Goal: Task Accomplishment & Management: Complete application form

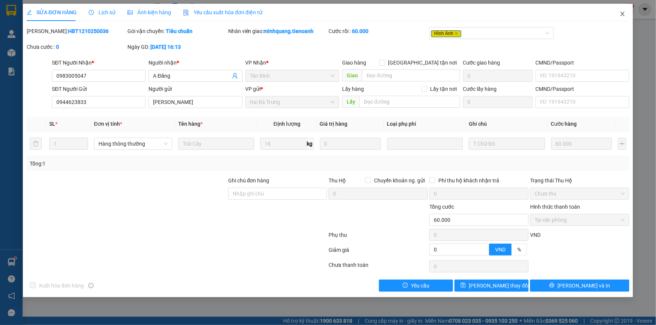
click at [621, 11] on icon "close" at bounding box center [622, 14] width 6 height 6
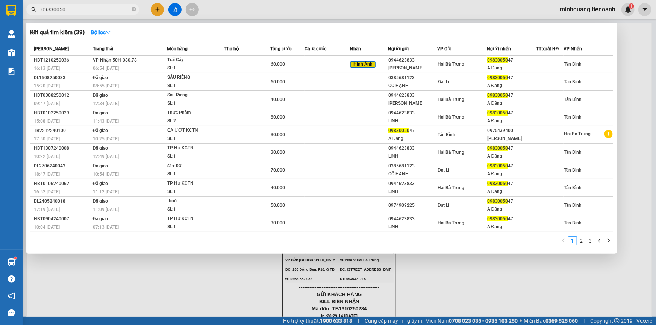
click at [109, 14] on span "09830050" at bounding box center [82, 9] width 113 height 11
click at [111, 8] on input "09830050" at bounding box center [85, 9] width 89 height 8
click at [130, 10] on span "09830050" at bounding box center [82, 9] width 113 height 11
click at [133, 11] on icon "close-circle" at bounding box center [133, 9] width 5 height 5
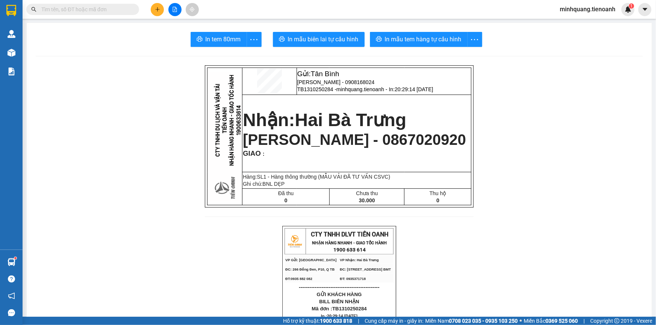
click at [114, 9] on input "text" at bounding box center [85, 9] width 89 height 8
click at [115, 8] on input "text" at bounding box center [85, 9] width 89 height 8
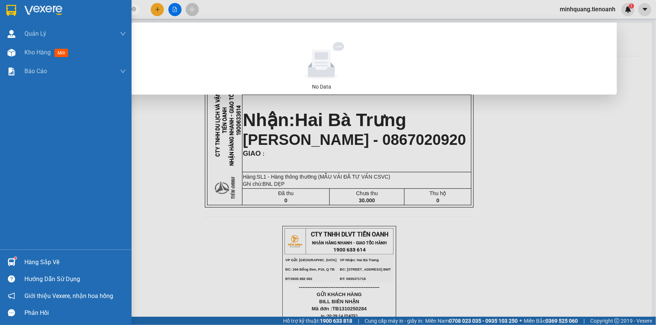
drag, startPoint x: 104, startPoint y: 11, endPoint x: 0, endPoint y: 11, distance: 103.7
click at [0, 11] on section "Kết quả tìm kiếm ( 0 ) Bộ lọc No Data 0359033770 minhquang.tienoanh 1 Quản [PER…" at bounding box center [328, 162] width 656 height 325
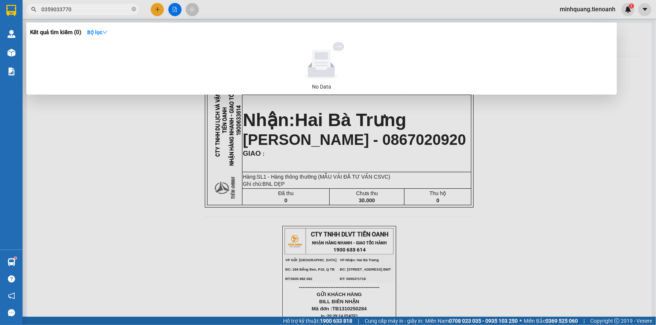
type input "0359033770"
click at [161, 9] on div at bounding box center [328, 162] width 656 height 325
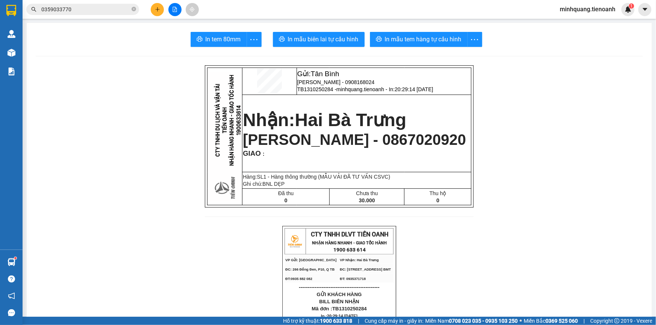
click at [156, 9] on icon "plus" at bounding box center [157, 9] width 4 height 0
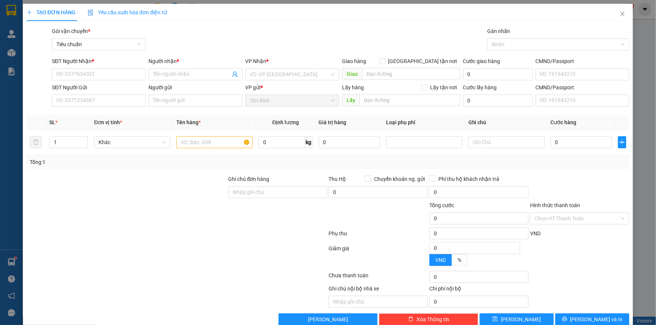
drag, startPoint x: 118, startPoint y: 62, endPoint x: 112, endPoint y: 68, distance: 8.0
click at [113, 66] on div "SĐT Người Nhận *" at bounding box center [99, 62] width 94 height 11
click at [112, 68] on div "SĐT Người Nhận *" at bounding box center [99, 62] width 94 height 11
click at [111, 68] on input "SĐT Người Nhận *" at bounding box center [99, 74] width 94 height 12
click at [110, 71] on input "SĐT Người Nhận *" at bounding box center [99, 74] width 94 height 12
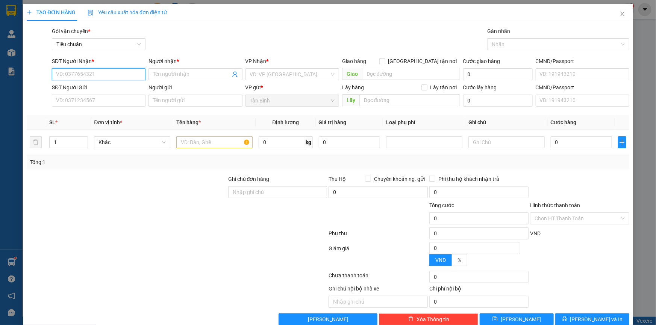
paste input "0359033770"
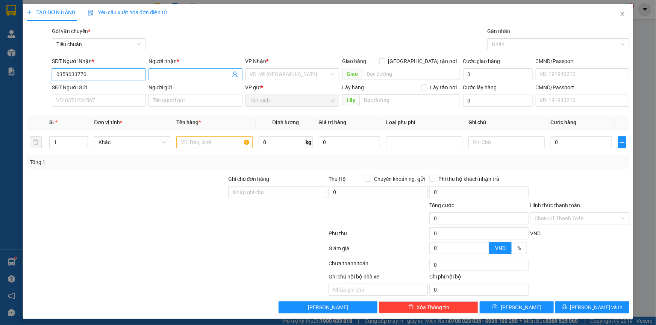
type input "0359033770"
click at [190, 74] on input "Người nhận *" at bounding box center [191, 74] width 77 height 8
type input "SAMOEL"
click at [265, 76] on input "search" at bounding box center [289, 74] width 79 height 11
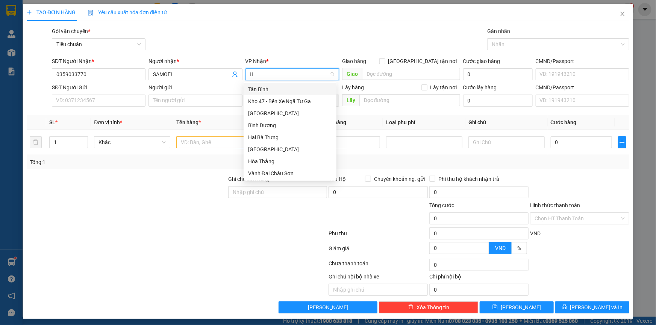
type input "HB"
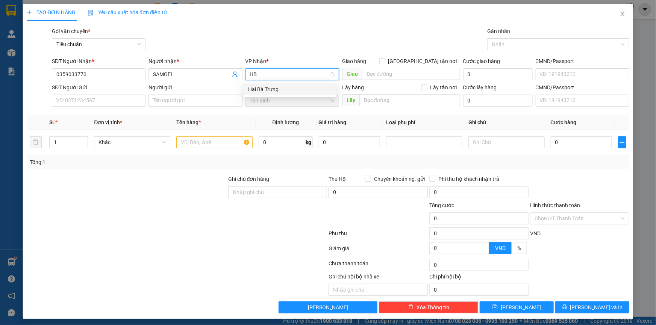
click at [261, 89] on div "Hai Bà Trưng" at bounding box center [290, 89] width 84 height 8
click at [92, 101] on input "SĐT Người Gửi" at bounding box center [99, 101] width 94 height 12
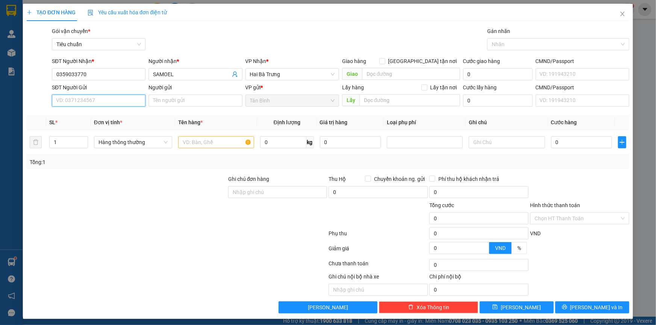
click at [75, 105] on input "SĐT Người Gửi" at bounding box center [99, 101] width 94 height 12
type input "0961280678"
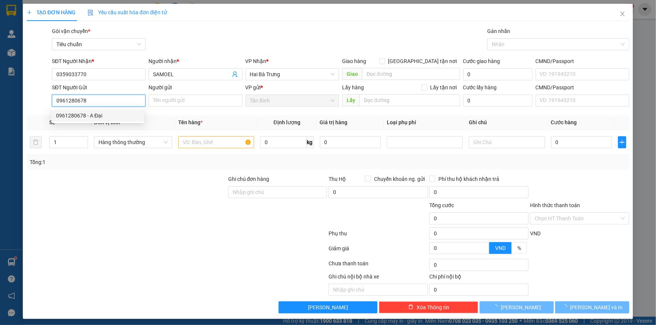
click at [102, 117] on div "0961280678 - A Đại" at bounding box center [98, 116] width 84 height 8
type input "A Đại"
type input "0961280678"
type input "150.000"
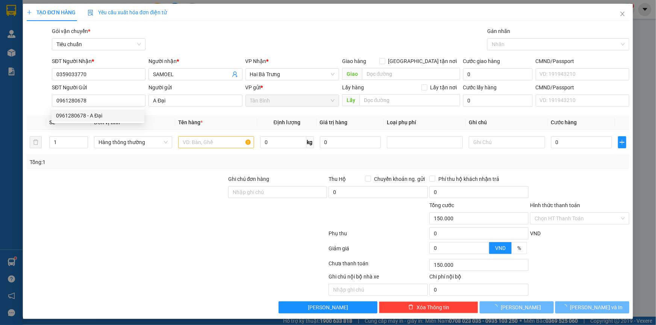
click at [113, 179] on div at bounding box center [126, 188] width 201 height 26
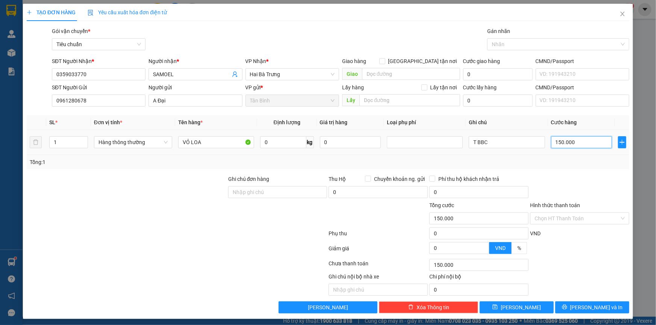
click at [565, 142] on input "150.000" at bounding box center [581, 142] width 61 height 12
type input "6"
type input "60"
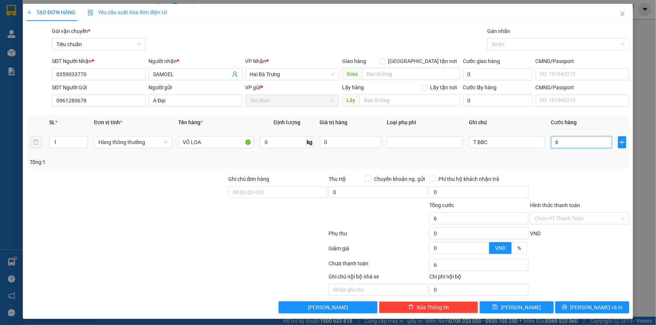
type input "60"
type input "60.000"
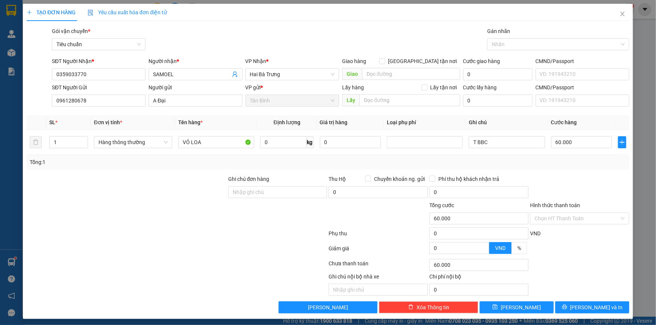
click at [555, 169] on div "Transit Pickup Surcharge Ids Transit Deliver Surcharge Ids Transit Deliver Surc…" at bounding box center [328, 170] width 602 height 287
click at [567, 305] on icon "printer" at bounding box center [564, 307] width 5 height 5
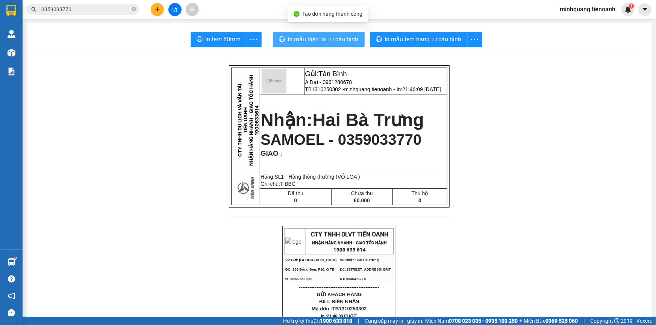
click at [326, 37] on span "In mẫu biên lai tự cấu hình" at bounding box center [323, 39] width 71 height 9
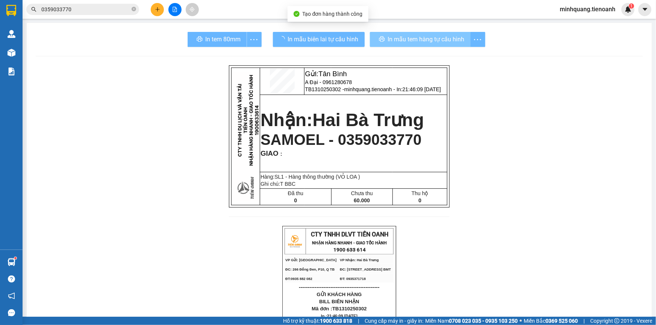
drag, startPoint x: 355, startPoint y: 40, endPoint x: 412, endPoint y: 45, distance: 57.7
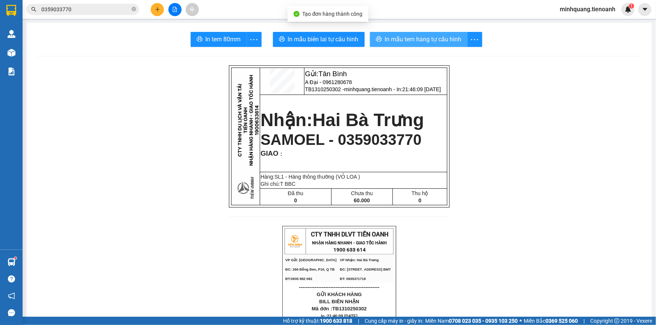
click at [410, 42] on span "In mẫu tem hàng tự cấu hình" at bounding box center [423, 39] width 77 height 9
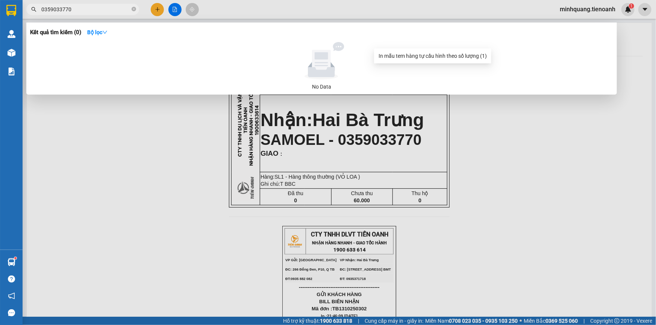
click at [120, 12] on input "0359033770" at bounding box center [85, 9] width 89 height 8
click at [133, 10] on icon "close-circle" at bounding box center [133, 9] width 5 height 5
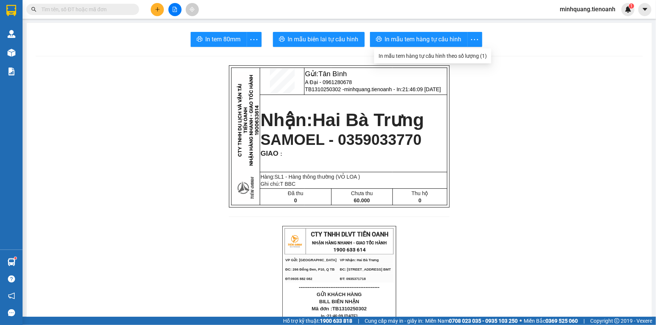
click at [116, 11] on input "text" at bounding box center [85, 9] width 89 height 8
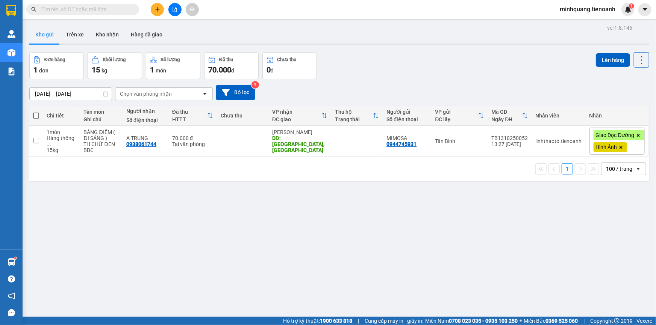
click at [107, 11] on input "text" at bounding box center [85, 9] width 89 height 8
click at [84, 32] on button "Trên xe" at bounding box center [75, 35] width 30 height 18
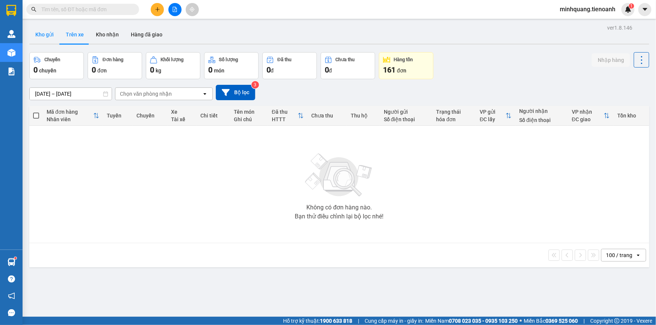
click at [47, 39] on button "Kho gửi" at bounding box center [44, 35] width 30 height 18
